Goal: Task Accomplishment & Management: Manage account settings

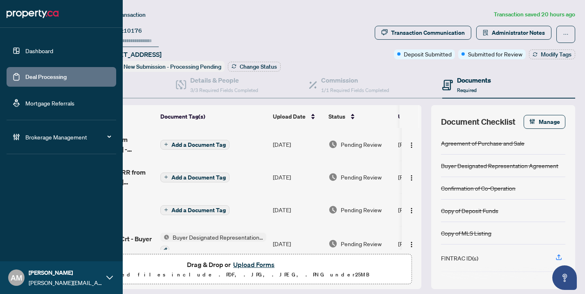
click at [49, 78] on link "Deal Processing" at bounding box center [45, 76] width 41 height 7
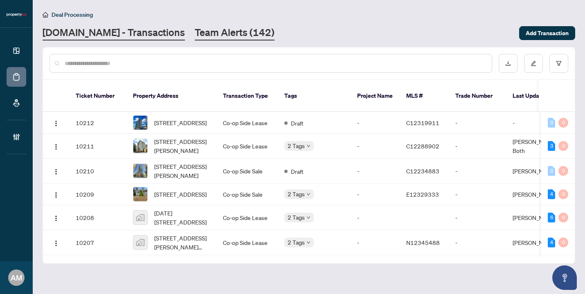
click at [210, 36] on link "Team Alerts (142)" at bounding box center [235, 33] width 80 height 15
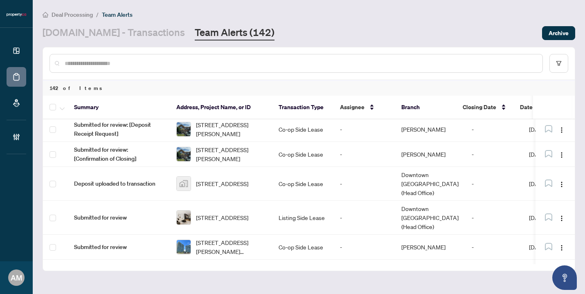
scroll to position [477, 0]
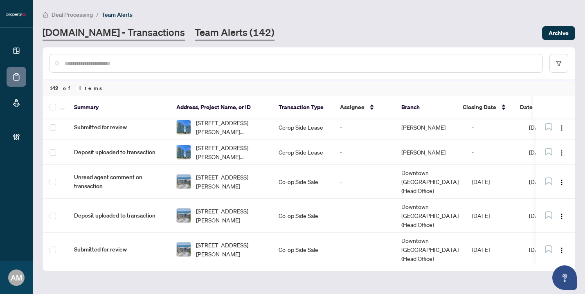
click at [119, 40] on link "[DOMAIN_NAME] - Transactions" at bounding box center [114, 33] width 142 height 15
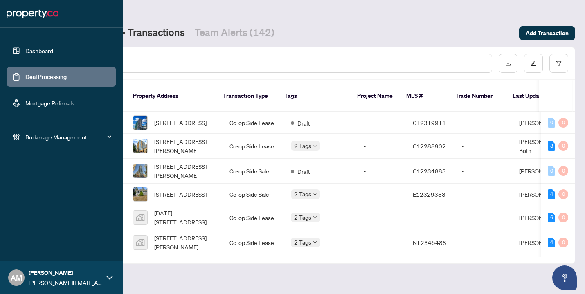
click at [51, 77] on link "Deal Processing" at bounding box center [45, 76] width 41 height 7
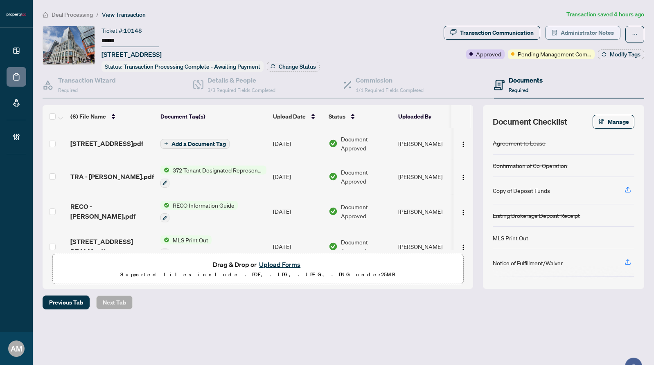
click at [577, 34] on span "Administrator Notes" at bounding box center [587, 32] width 53 height 13
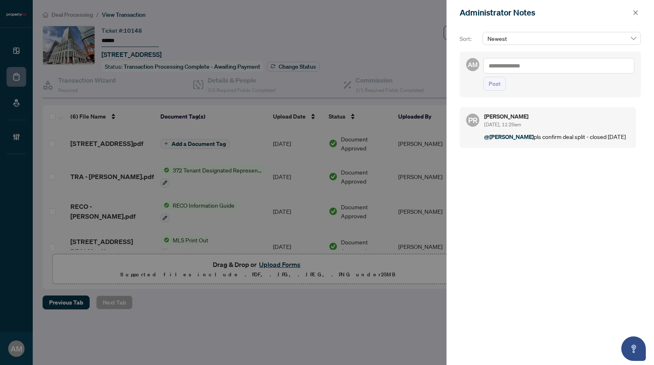
click at [246, 86] on div at bounding box center [327, 182] width 654 height 365
click at [235, 86] on div at bounding box center [327, 182] width 654 height 365
click at [634, 11] on icon "close" at bounding box center [636, 13] width 6 height 6
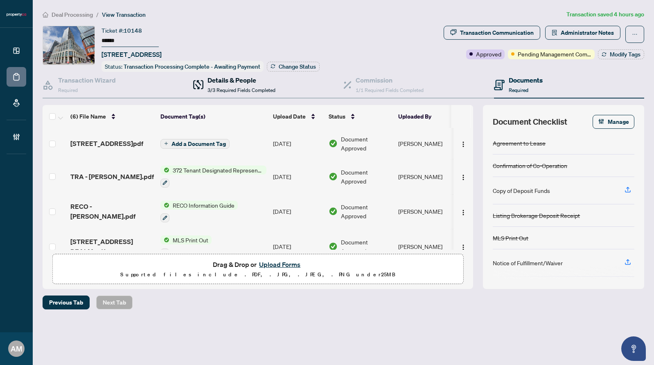
click at [246, 80] on h4 "Details & People" at bounding box center [241, 80] width 68 height 10
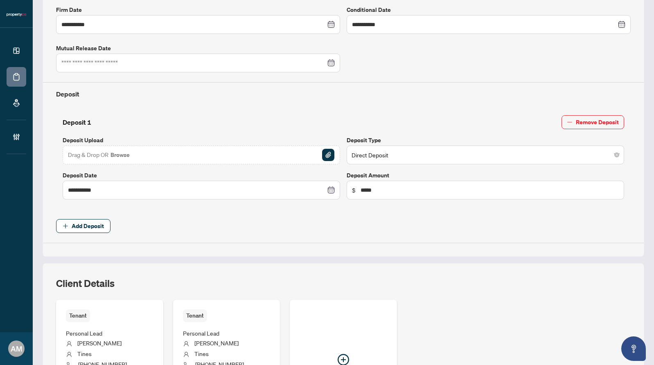
scroll to position [350, 0]
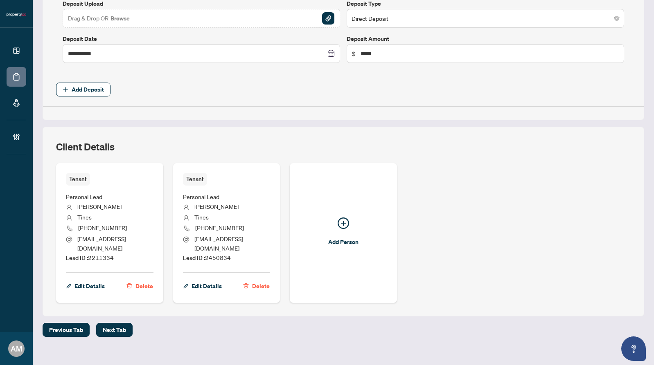
click at [121, 253] on li "Lead ID : 2211334" at bounding box center [110, 258] width 88 height 10
drag, startPoint x: 117, startPoint y: 247, endPoint x: 89, endPoint y: 250, distance: 28.0
click at [89, 253] on li "Lead ID : 2211334" at bounding box center [110, 258] width 88 height 10
copy span "2211334"
click at [53, 137] on div "Client Details Tenant Personal Lead Olivia Tines 204-898-9548 oatines@gmail.com…" at bounding box center [344, 222] width 602 height 190
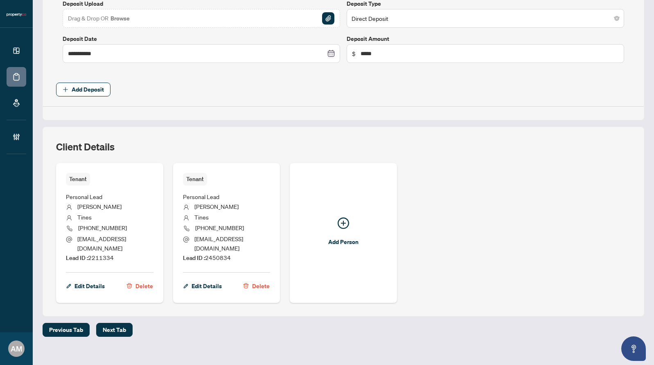
scroll to position [0, 0]
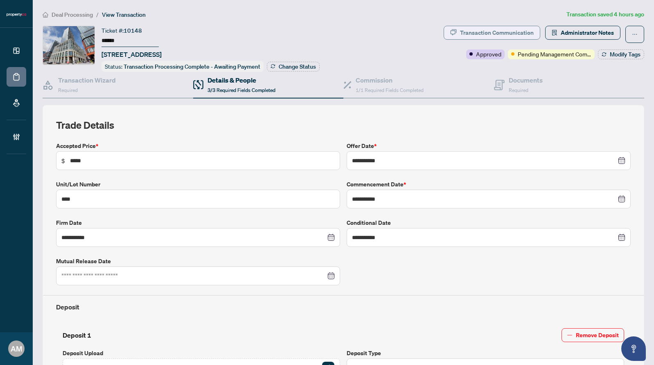
click at [502, 33] on div "Transaction Communication" at bounding box center [497, 32] width 74 height 13
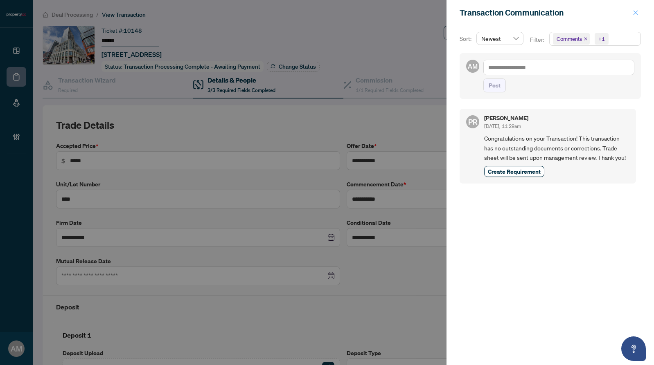
click at [634, 13] on icon "close" at bounding box center [636, 13] width 6 height 6
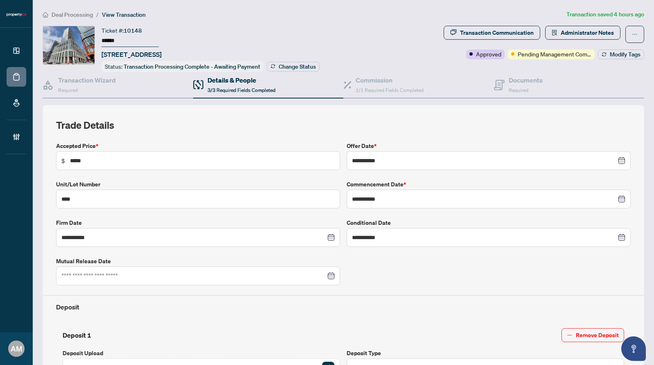
click at [70, 12] on span "Deal Processing" at bounding box center [72, 14] width 41 height 7
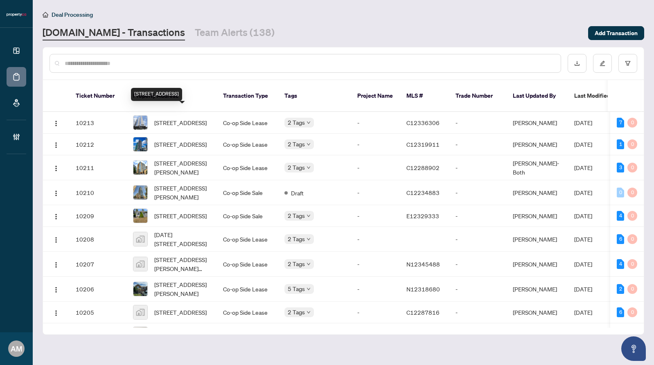
click at [142, 64] on input "text" at bounding box center [309, 63] width 489 height 9
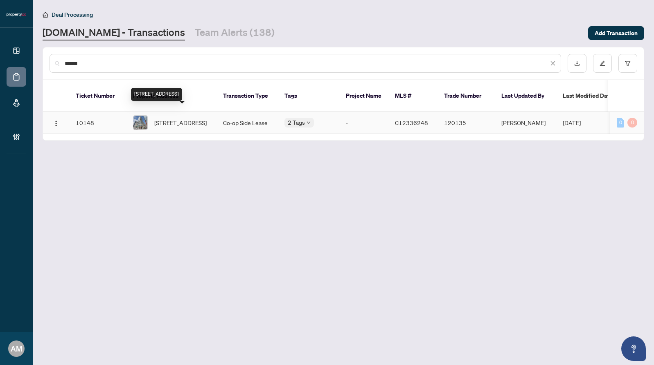
type input "******"
click at [181, 118] on span "[STREET_ADDRESS]" at bounding box center [180, 122] width 52 height 9
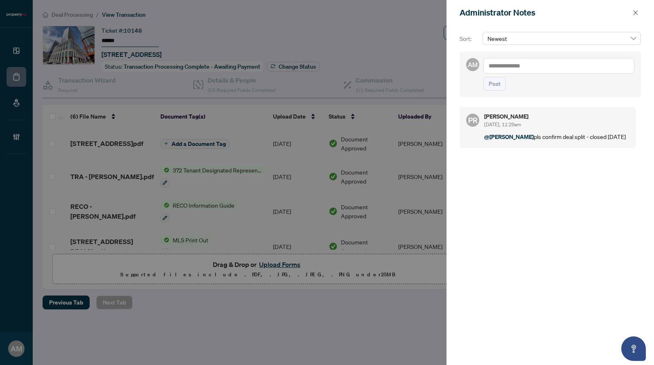
click at [532, 67] on textarea at bounding box center [558, 66] width 151 height 16
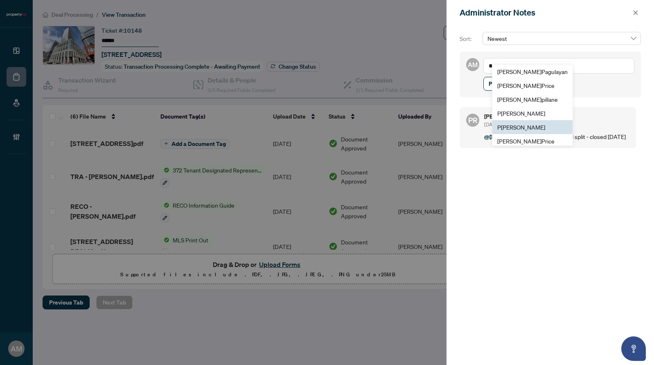
click at [526, 130] on span "P uvitha Ramachandran" at bounding box center [521, 127] width 48 height 7
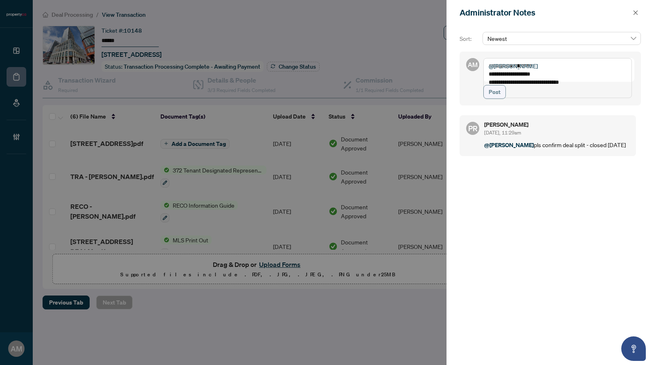
type textarea "**********"
click at [496, 99] on span "Post" at bounding box center [495, 92] width 12 height 13
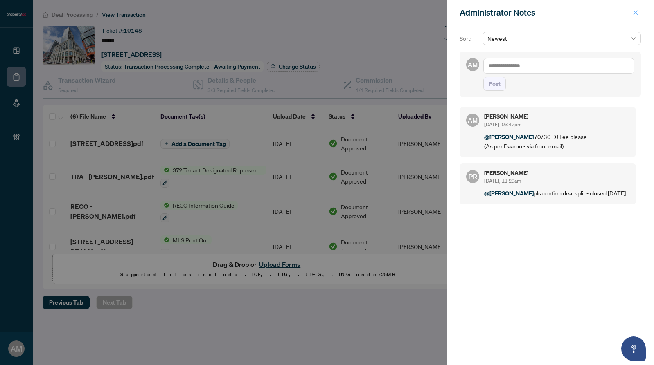
click at [638, 14] on icon "close" at bounding box center [636, 13] width 6 height 6
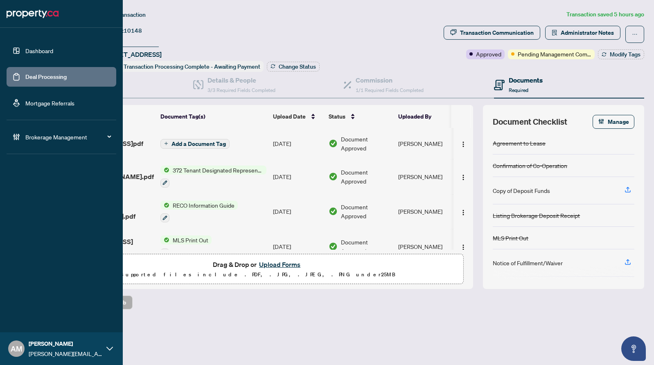
click at [26, 78] on link "Deal Processing" at bounding box center [45, 76] width 41 height 7
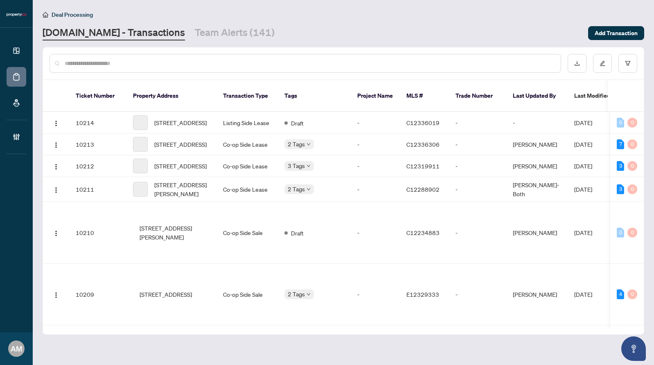
click at [142, 65] on input "text" at bounding box center [309, 63] width 489 height 9
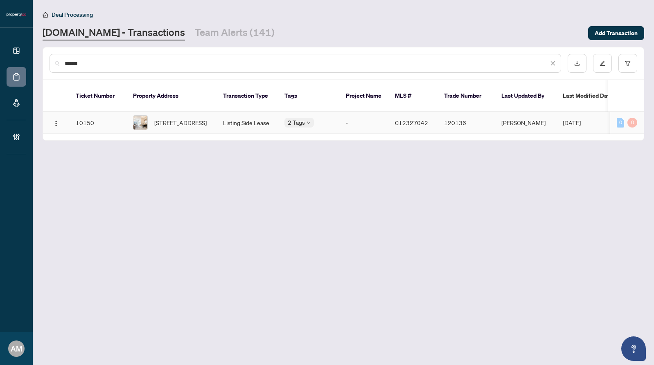
type input "******"
click at [194, 118] on span "[STREET_ADDRESS]" at bounding box center [180, 122] width 52 height 9
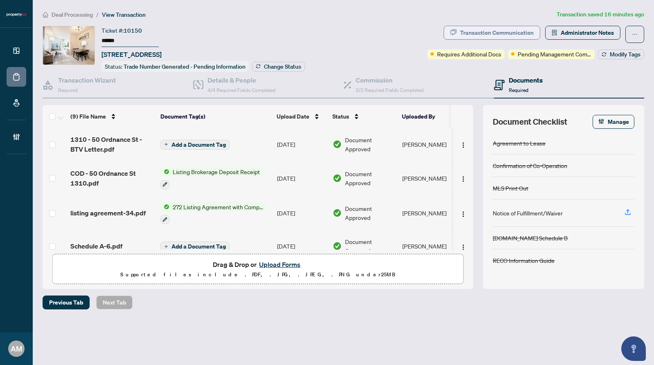
click at [477, 29] on div "Transaction Communication" at bounding box center [497, 32] width 74 height 13
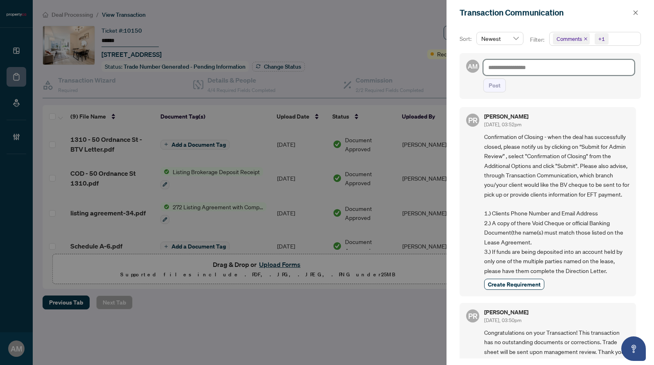
click at [530, 67] on textarea at bounding box center [558, 68] width 151 height 16
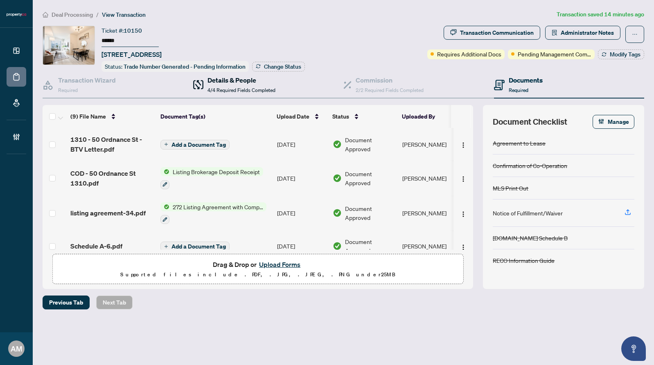
click at [226, 81] on h4 "Details & People" at bounding box center [241, 80] width 68 height 10
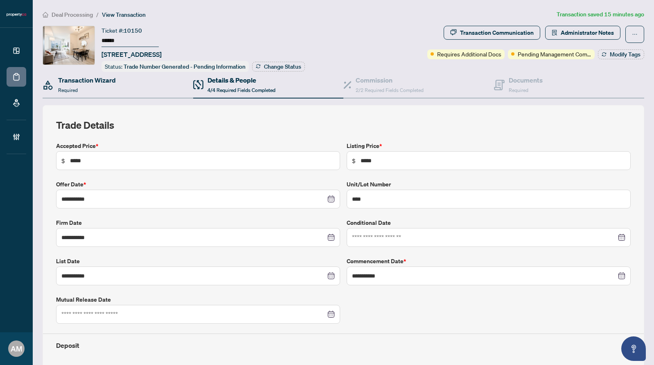
click at [142, 80] on div "Transaction Wizard Required" at bounding box center [118, 85] width 151 height 27
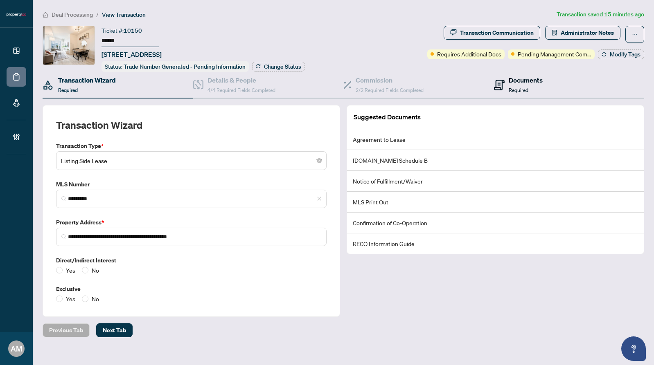
click at [529, 84] on div "Documents Required" at bounding box center [526, 84] width 34 height 19
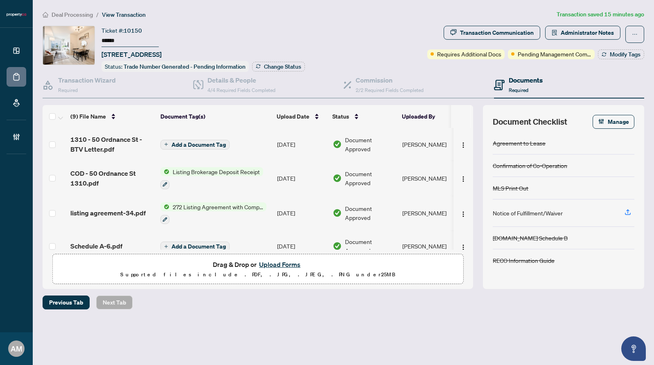
click at [221, 212] on div "272 Listing Agreement with Company Schedule A" at bounding box center [213, 214] width 106 height 22
click at [97, 213] on span "listing agreement-34.pdf" at bounding box center [107, 213] width 75 height 10
